Goal: Task Accomplishment & Management: Manage account settings

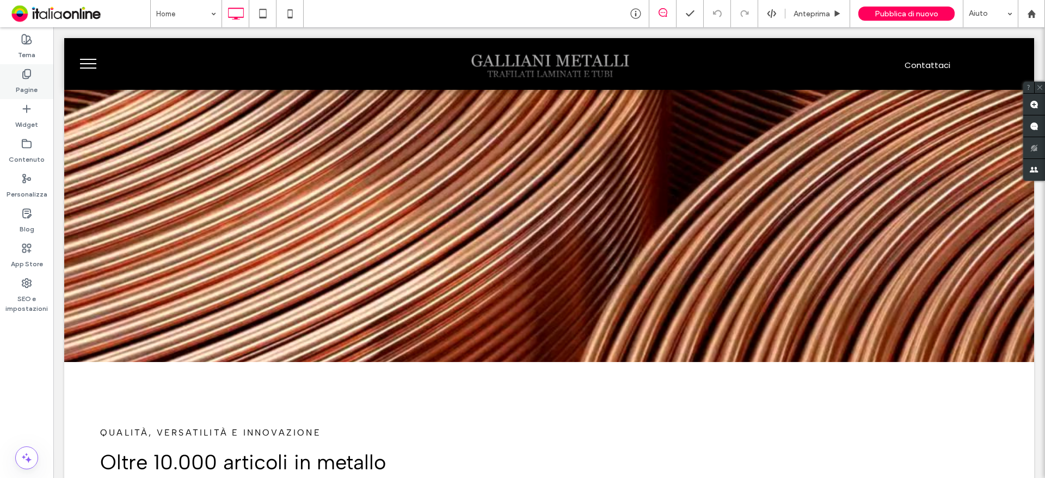
click at [21, 89] on label "Pagine" at bounding box center [27, 86] width 22 height 15
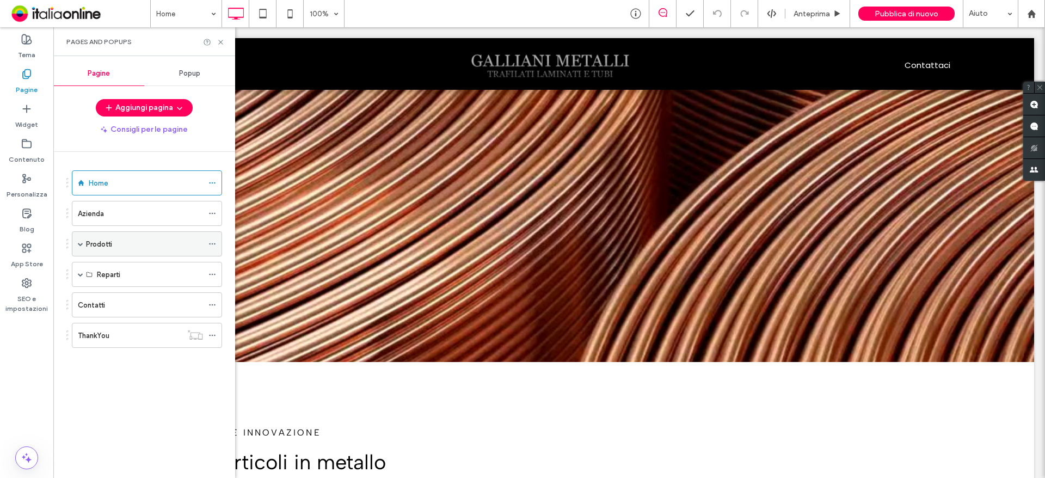
click at [75, 242] on div "Prodotti" at bounding box center [147, 243] width 150 height 25
click at [80, 244] on span at bounding box center [80, 243] width 5 height 5
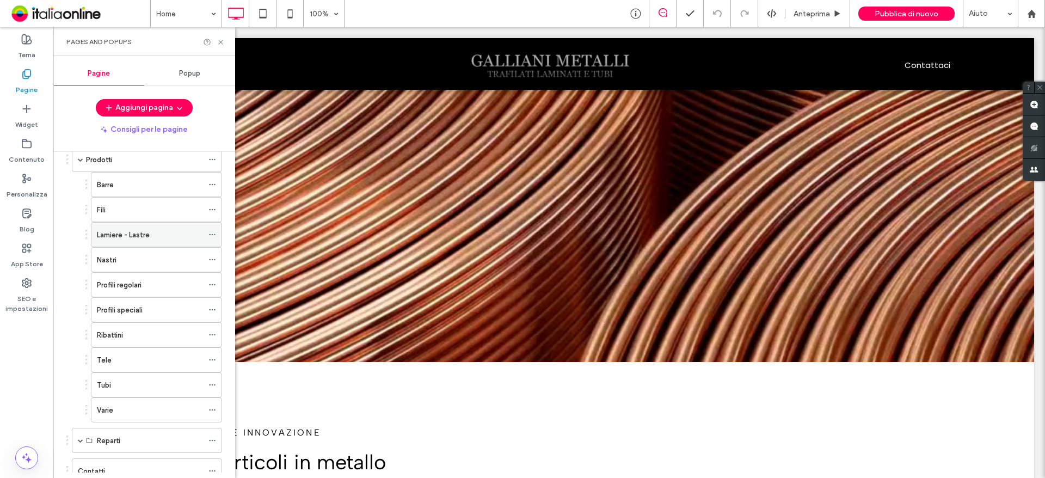
scroll to position [109, 0]
click at [114, 163] on div "Barre" at bounding box center [150, 160] width 106 height 11
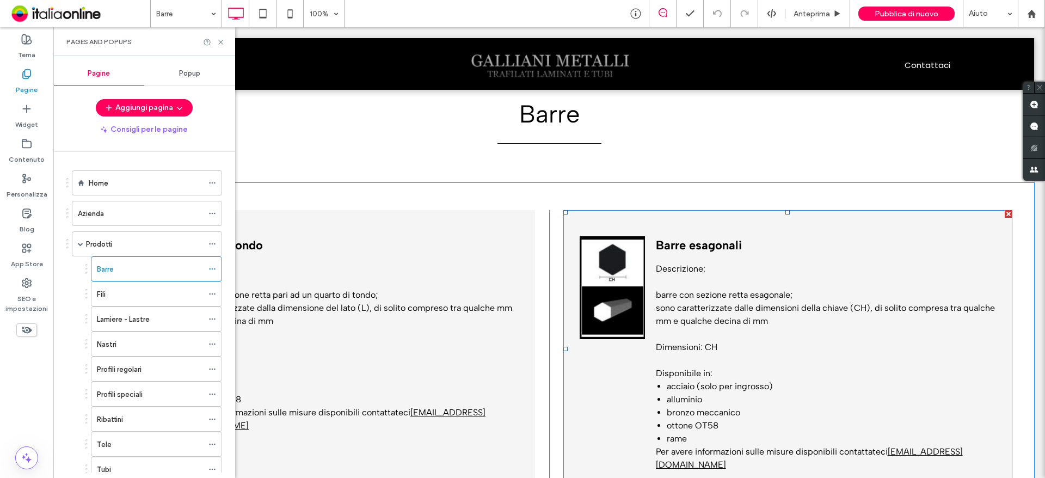
scroll to position [326, 0]
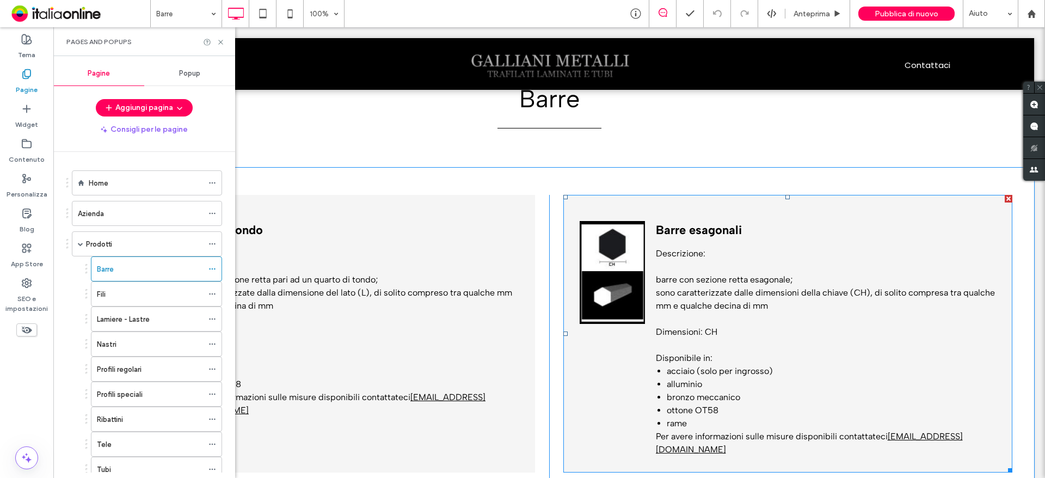
click at [801, 398] on span at bounding box center [787, 333] width 449 height 277
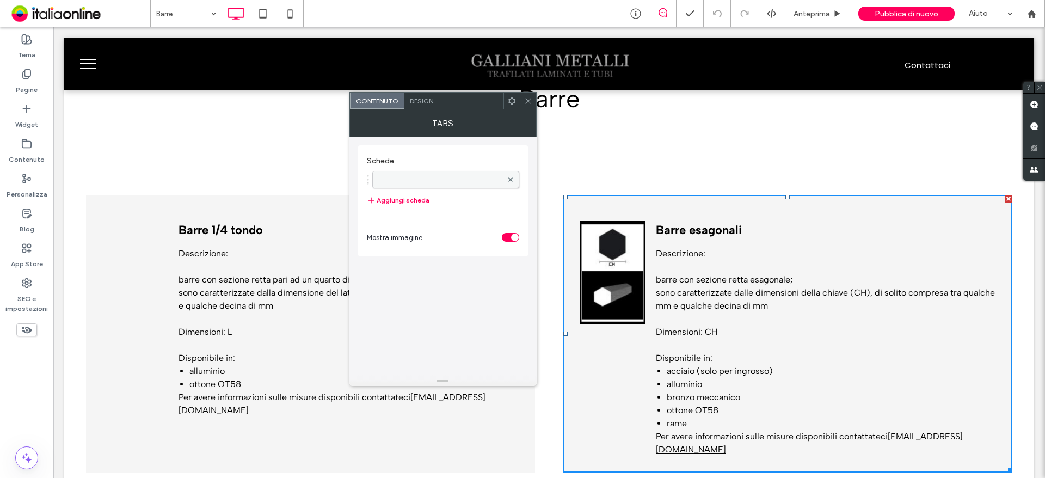
click at [433, 176] on label at bounding box center [440, 179] width 124 height 11
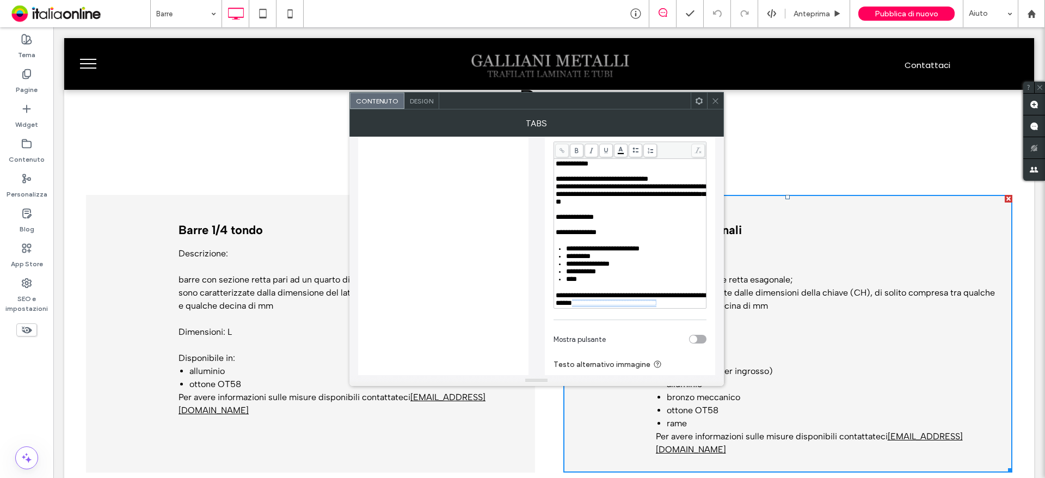
drag, startPoint x: 703, startPoint y: 312, endPoint x: 600, endPoint y: 307, distance: 104.0
click at [597, 307] on div "**********" at bounding box center [629, 299] width 149 height 15
click at [564, 152] on use at bounding box center [561, 150] width 5 height 5
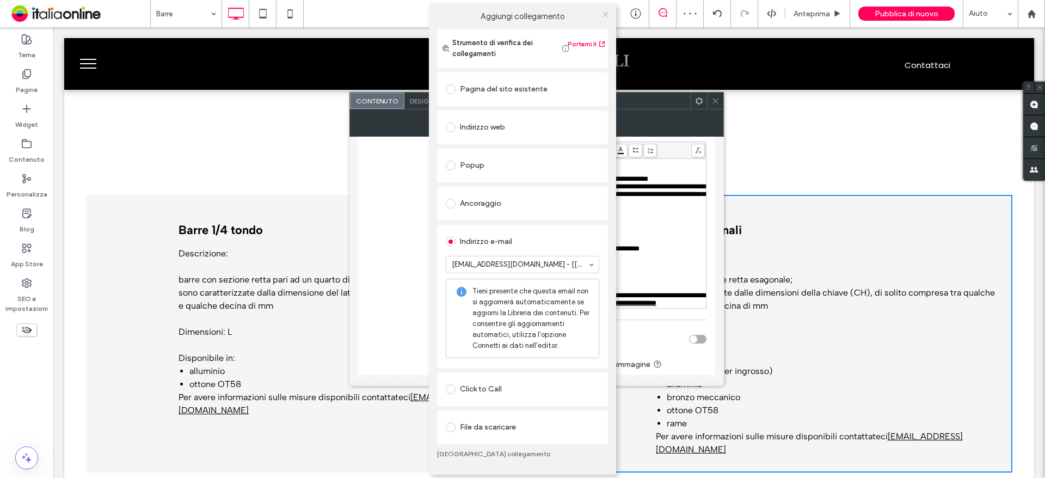
click at [603, 11] on icon at bounding box center [605, 14] width 8 height 8
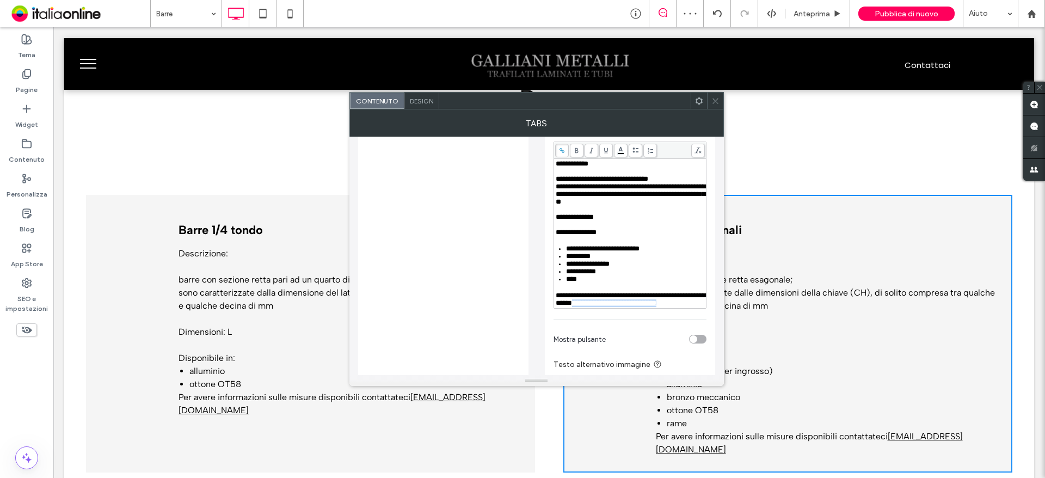
click at [714, 100] on icon at bounding box center [715, 101] width 8 height 8
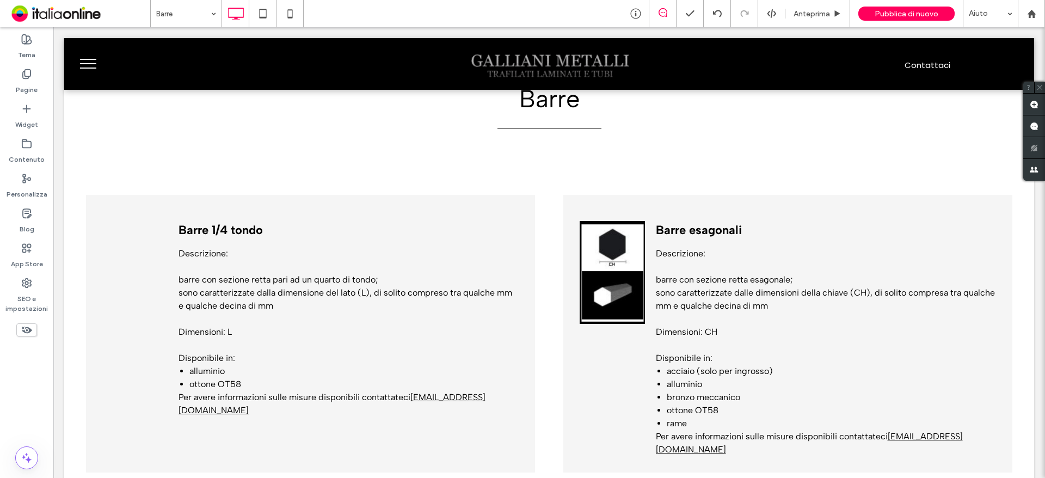
click at [890, 11] on span "Pubblica di nuovo" at bounding box center [906, 13] width 64 height 9
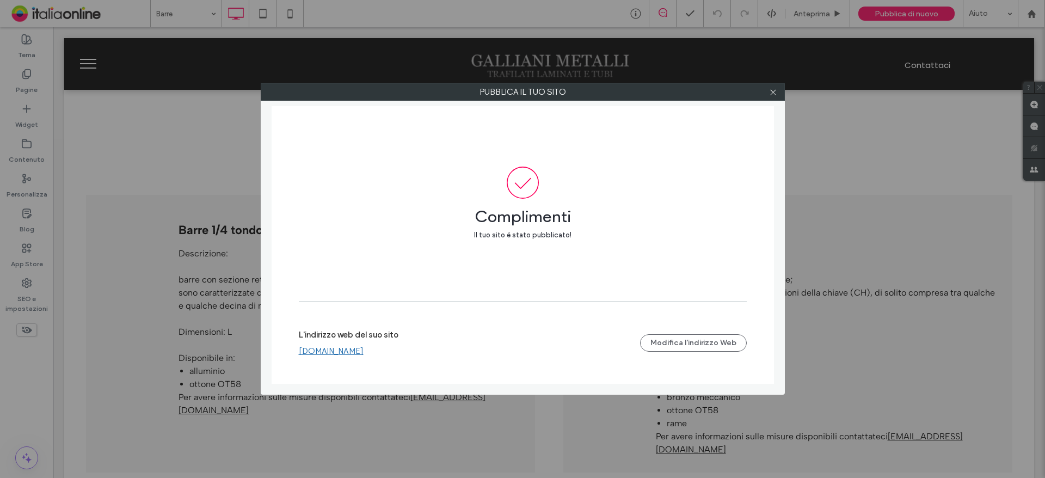
drag, startPoint x: 773, startPoint y: 90, endPoint x: 400, endPoint y: 122, distance: 374.1
click at [773, 90] on icon at bounding box center [773, 92] width 8 height 8
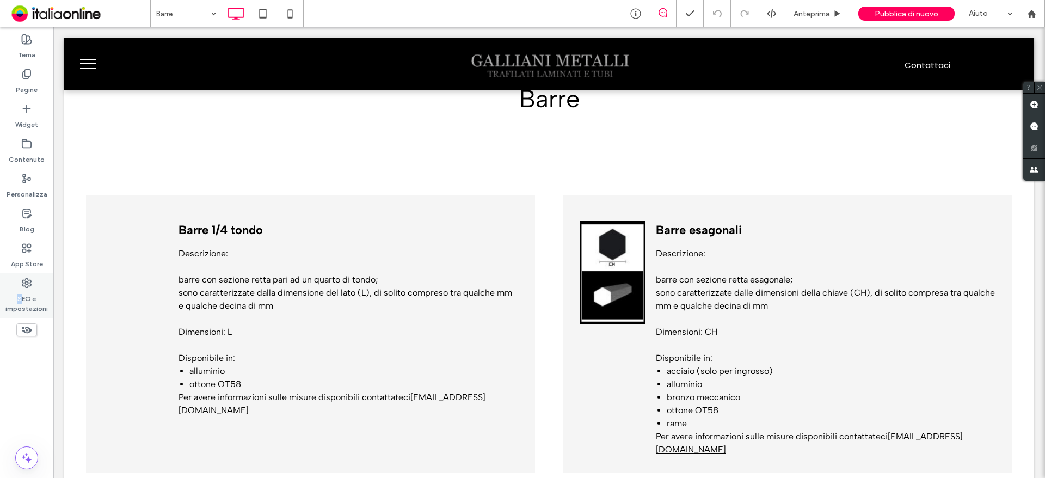
click at [20, 295] on label "SEO e impostazioni" at bounding box center [26, 300] width 53 height 25
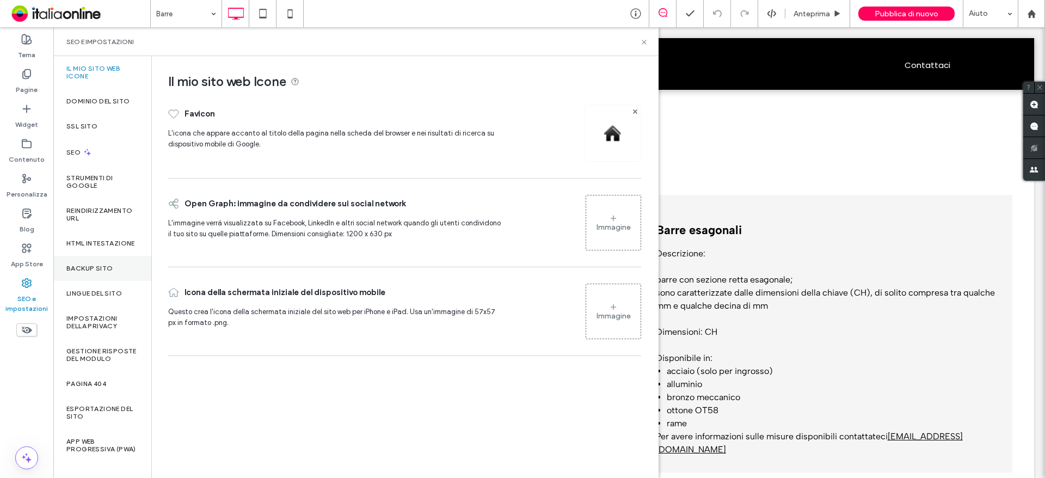
click at [98, 270] on div "Backup sito" at bounding box center [102, 268] width 98 height 25
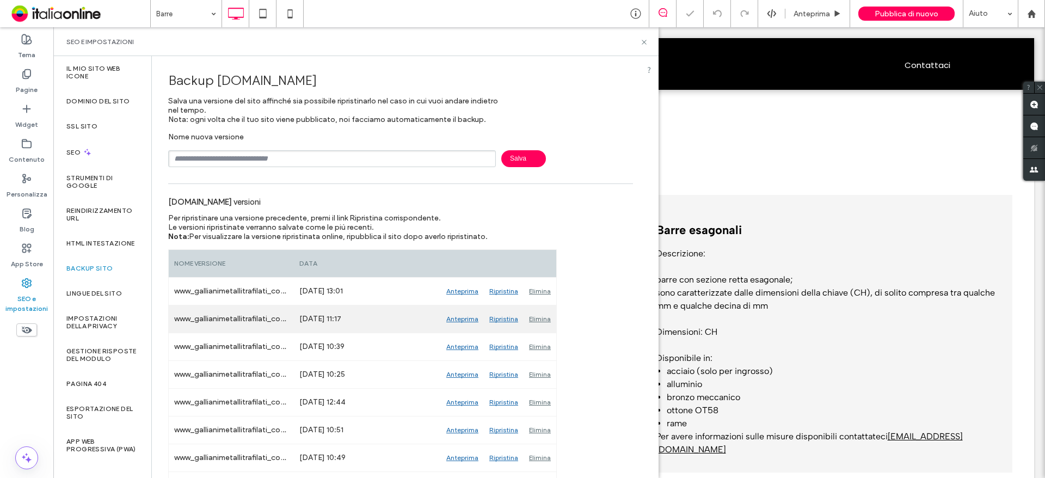
click at [539, 316] on div "Elimina" at bounding box center [539, 318] width 33 height 27
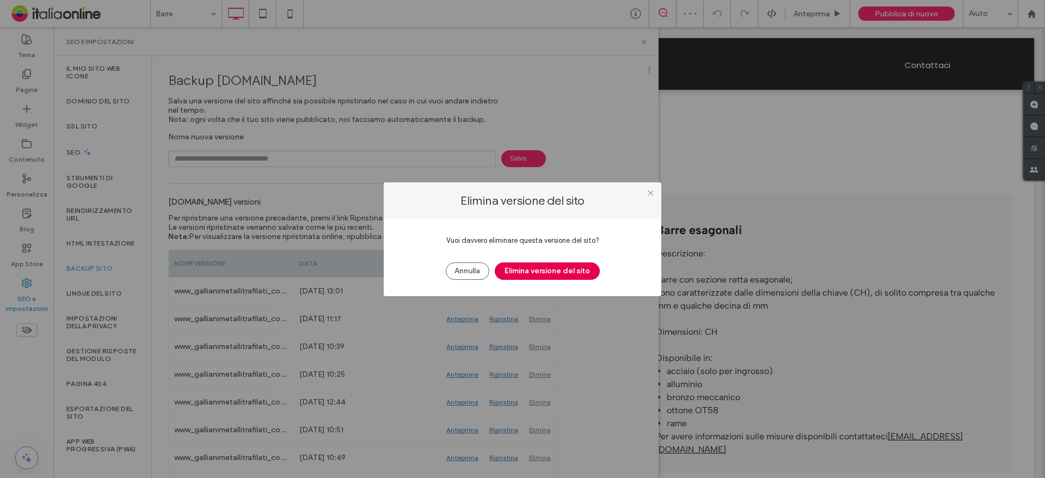
click at [551, 270] on button "Elimina versione del sito" at bounding box center [547, 270] width 105 height 17
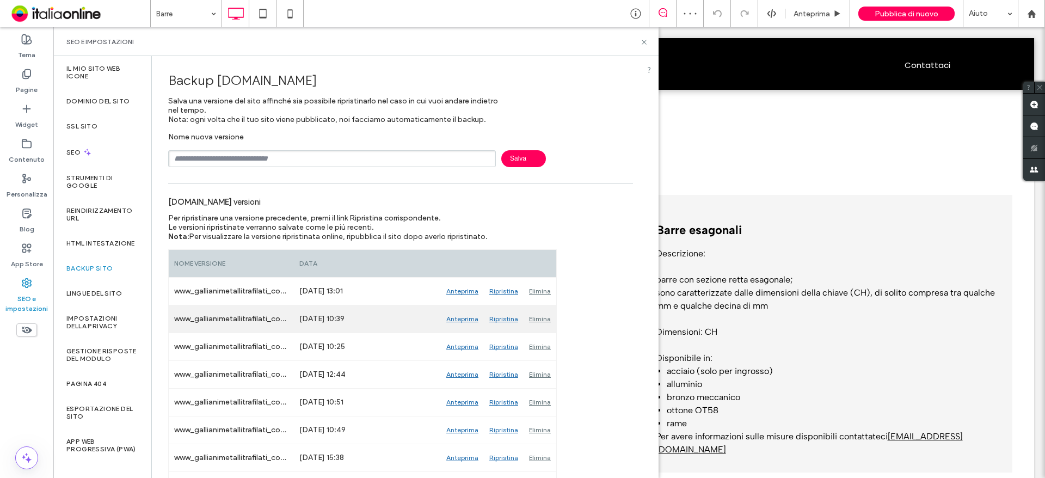
click at [545, 315] on div "Elimina" at bounding box center [539, 318] width 33 height 27
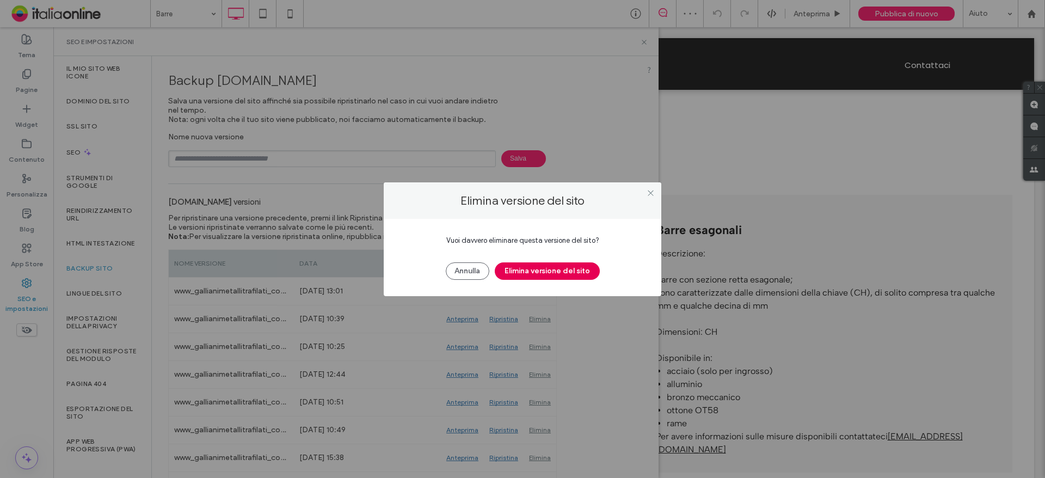
click at [557, 274] on button "Elimina versione del sito" at bounding box center [547, 270] width 105 height 17
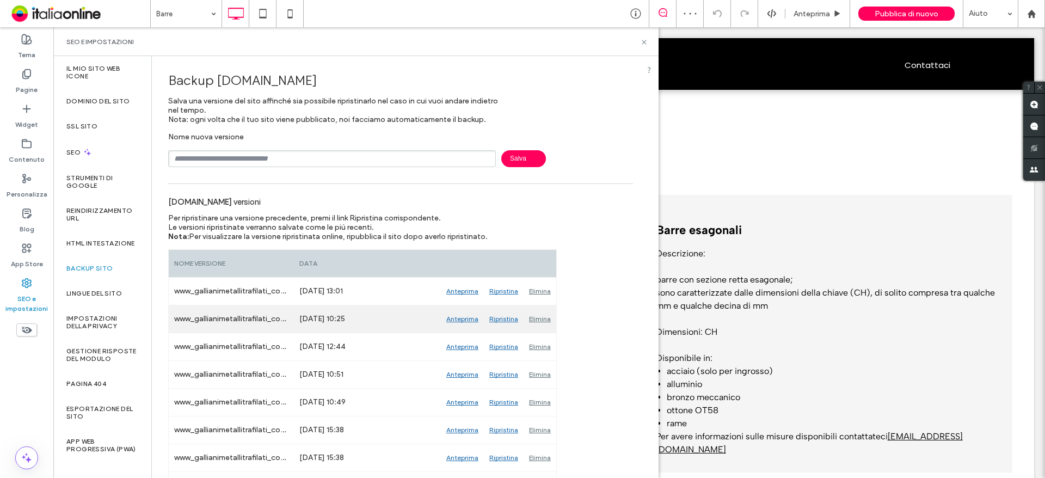
click at [536, 314] on div "Elimina" at bounding box center [539, 318] width 33 height 27
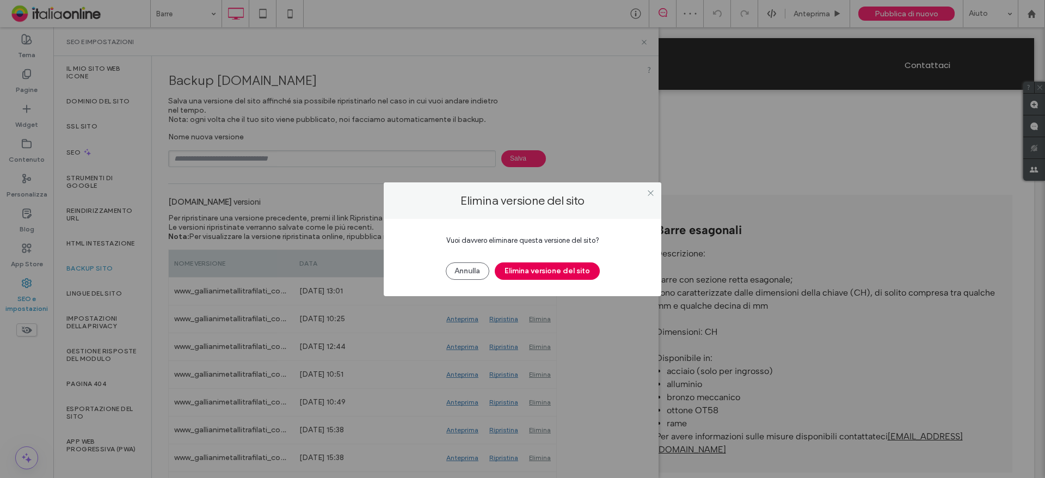
click at [547, 272] on button "Elimina versione del sito" at bounding box center [547, 270] width 105 height 17
